Goal: Information Seeking & Learning: Learn about a topic

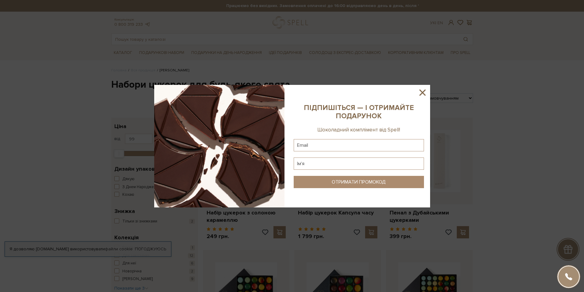
click at [411, 93] on sys-column-static at bounding box center [359, 146] width 143 height 123
click at [420, 91] on icon at bounding box center [422, 92] width 10 height 10
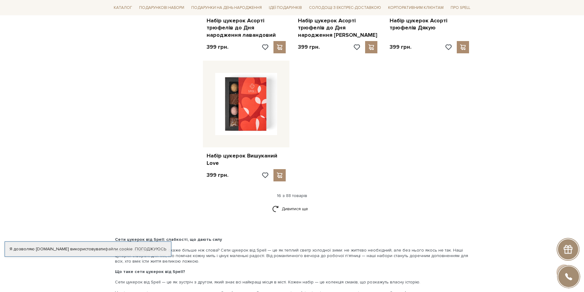
scroll to position [736, 0]
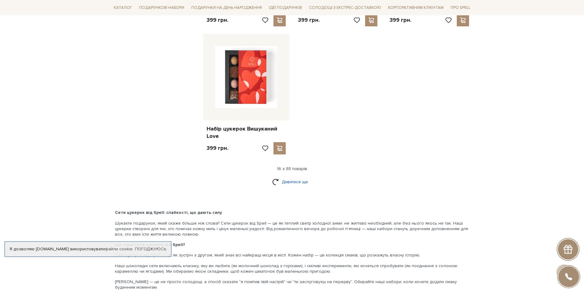
click at [293, 182] on link "Дивитися ще" at bounding box center [292, 182] width 40 height 11
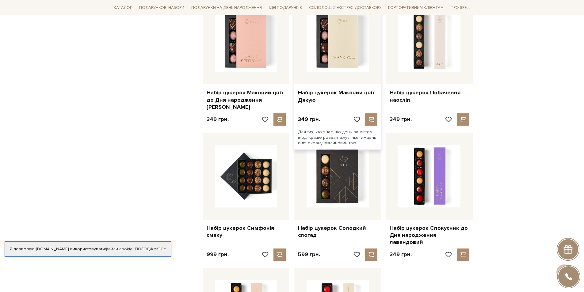
scroll to position [1196, 0]
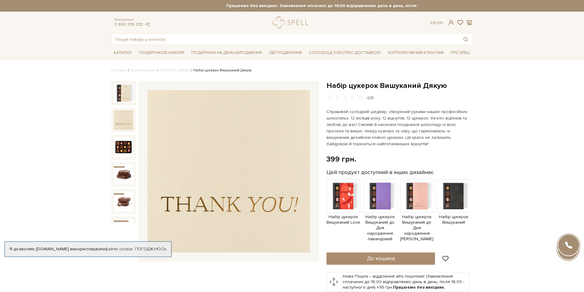
click at [116, 124] on img at bounding box center [124, 120] width 20 height 20
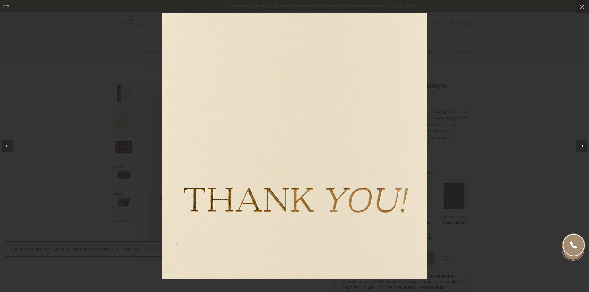
click at [581, 143] on icon at bounding box center [580, 146] width 7 height 7
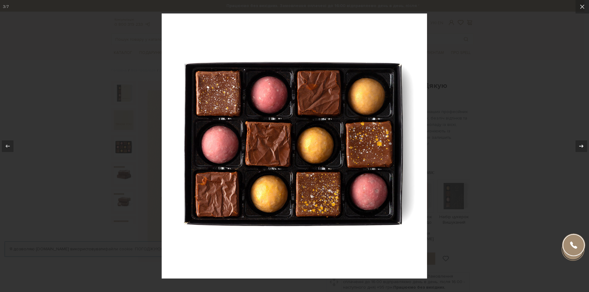
click at [581, 143] on icon at bounding box center [580, 146] width 7 height 7
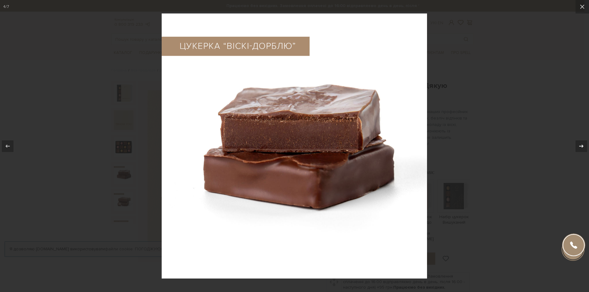
click at [581, 143] on icon at bounding box center [580, 146] width 7 height 7
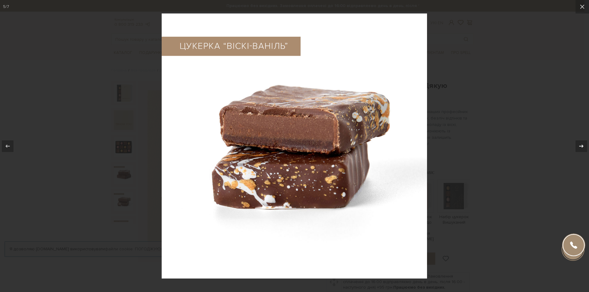
click at [581, 143] on icon at bounding box center [580, 146] width 7 height 7
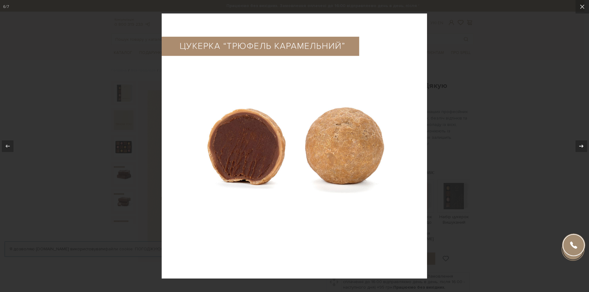
click at [581, 143] on icon at bounding box center [580, 146] width 7 height 7
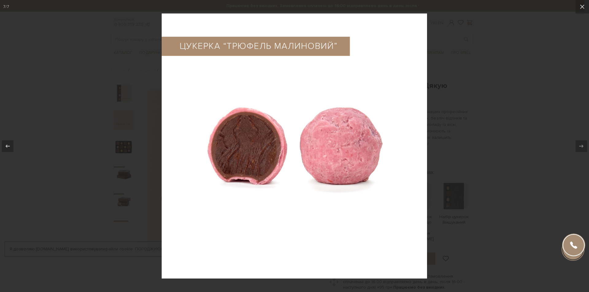
click at [534, 141] on div at bounding box center [294, 146] width 589 height 292
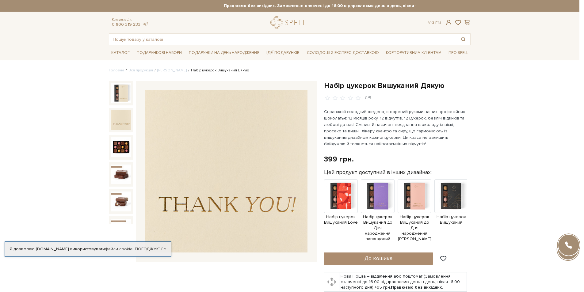
scroll to position [39, 0]
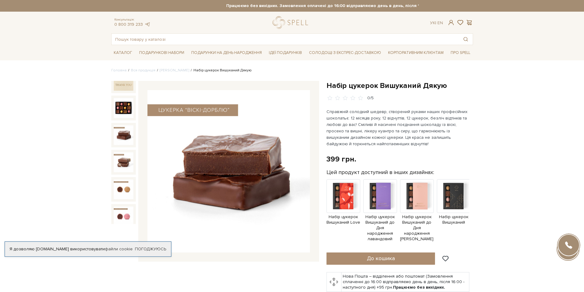
click at [126, 127] on img at bounding box center [124, 135] width 20 height 20
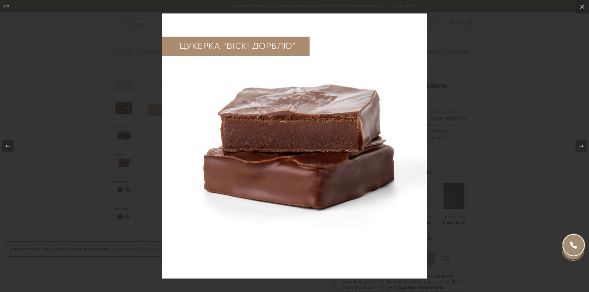
click at [537, 155] on div at bounding box center [294, 146] width 589 height 292
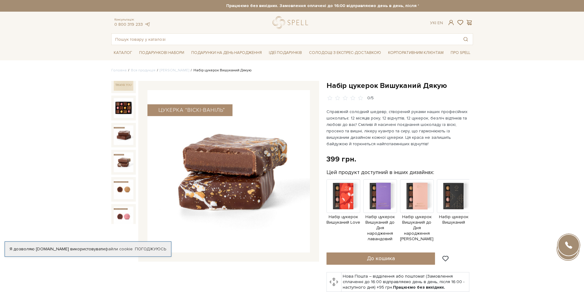
click at [117, 155] on img at bounding box center [124, 162] width 20 height 20
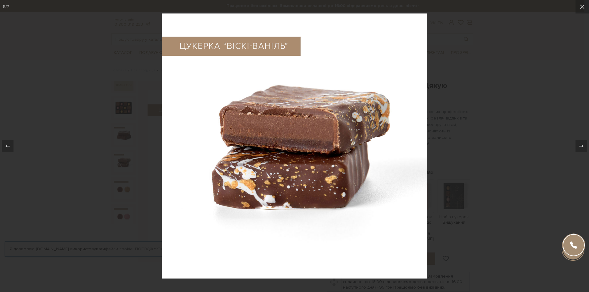
click at [120, 172] on div at bounding box center [294, 146] width 589 height 292
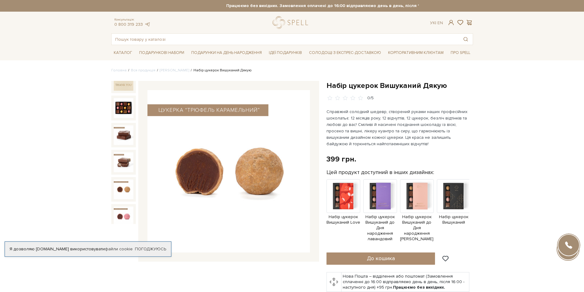
click at [120, 180] on img at bounding box center [124, 190] width 20 height 20
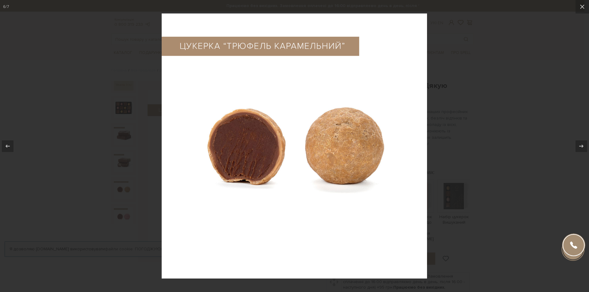
click at [120, 182] on div at bounding box center [294, 146] width 589 height 292
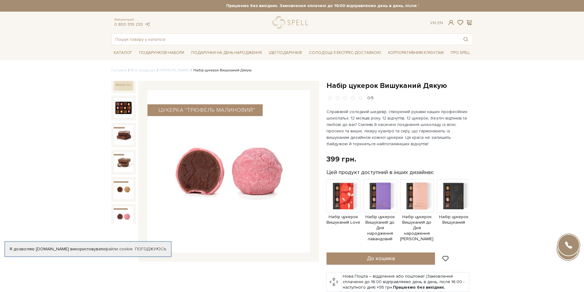
click at [120, 207] on img at bounding box center [124, 217] width 20 height 20
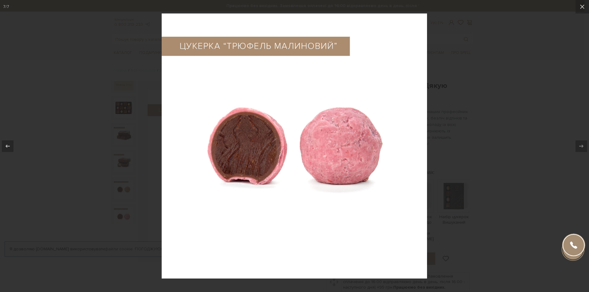
click at [120, 203] on div at bounding box center [294, 146] width 589 height 292
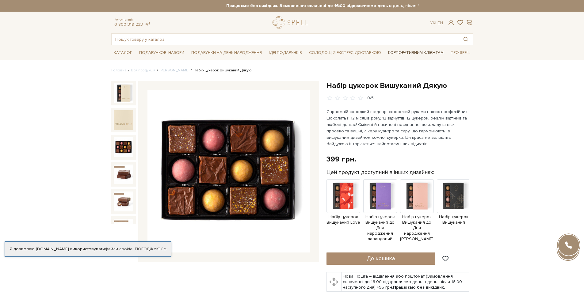
click at [404, 49] on link "Корпоративним клієнтам" at bounding box center [416, 53] width 60 height 10
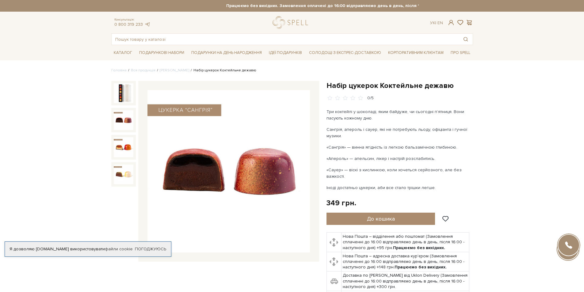
click at [120, 116] on img at bounding box center [124, 120] width 20 height 20
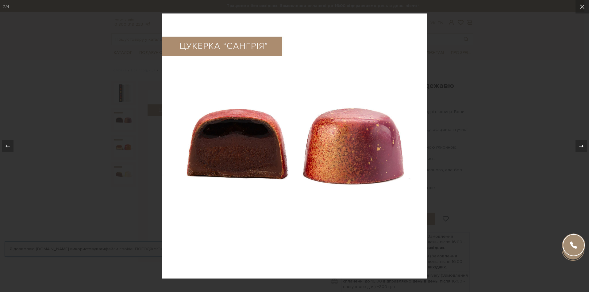
click at [584, 144] on div at bounding box center [581, 146] width 12 height 12
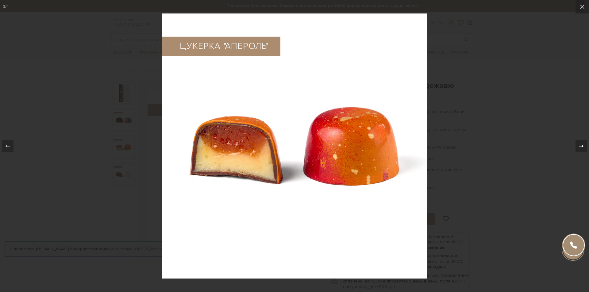
click at [584, 144] on div at bounding box center [581, 146] width 12 height 12
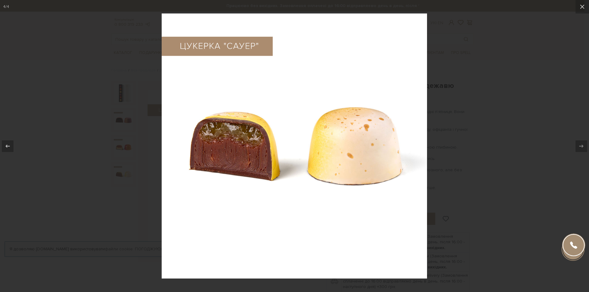
click at [536, 152] on div at bounding box center [294, 146] width 589 height 292
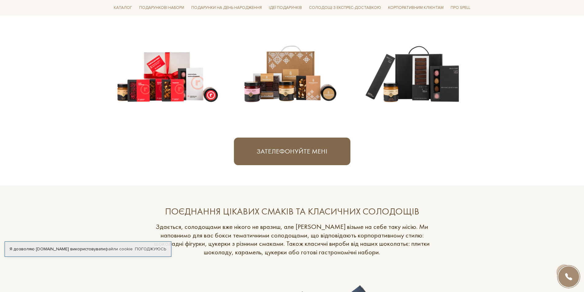
scroll to position [337, 0]
